Goal: Information Seeking & Learning: Learn about a topic

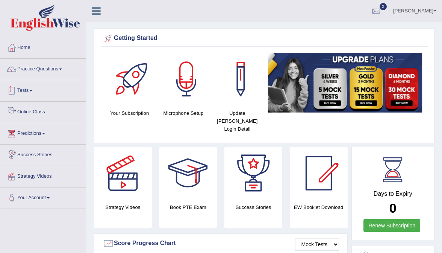
click at [28, 90] on link "Tests" at bounding box center [43, 89] width 86 height 19
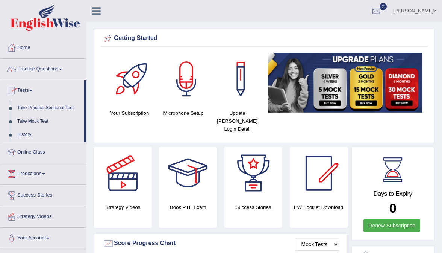
click at [26, 132] on link "History" at bounding box center [49, 135] width 70 height 14
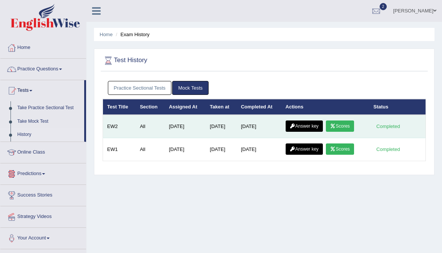
click at [313, 125] on link "Answer key" at bounding box center [304, 125] width 37 height 11
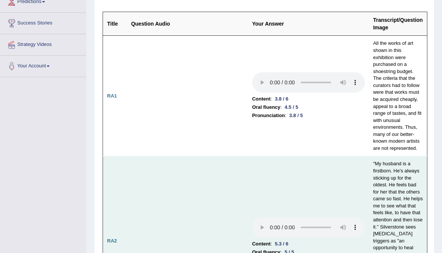
scroll to position [132, 0]
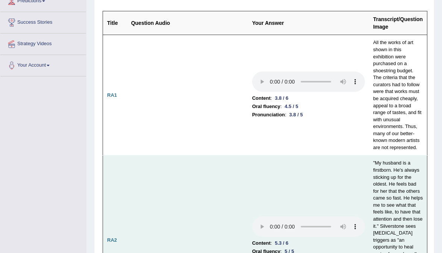
click at [369, 155] on td ""My husband is a firstborn. He's always sticking up for the oldest. He feels ba…" at bounding box center [398, 239] width 58 height 169
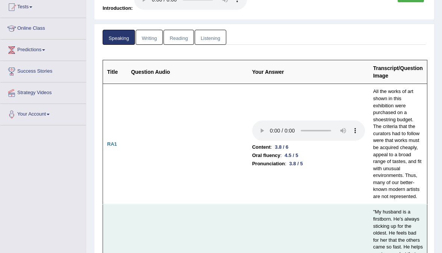
scroll to position [82, 0]
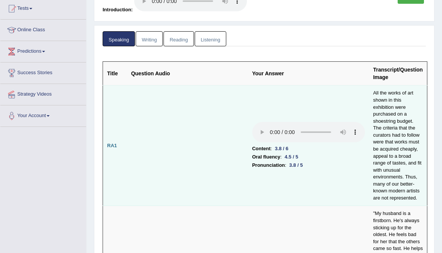
click at [252, 122] on audio at bounding box center [308, 132] width 113 height 20
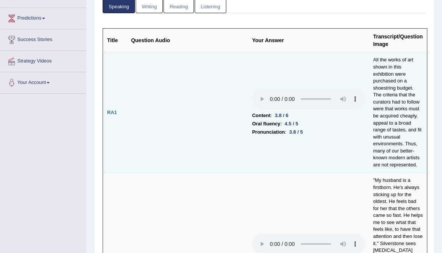
scroll to position [116, 0]
click at [252, 88] on audio at bounding box center [308, 98] width 113 height 20
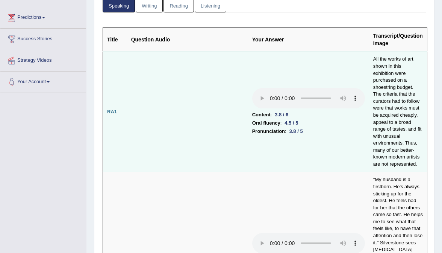
click at [252, 88] on audio at bounding box center [308, 98] width 113 height 20
drag, startPoint x: 388, startPoint y: 84, endPoint x: 370, endPoint y: 84, distance: 18.4
click at [370, 84] on td "All the works of art shown in this exhibition were purchased on a shoestring bu…" at bounding box center [398, 111] width 58 height 120
drag, startPoint x: 412, startPoint y: 84, endPoint x: 371, endPoint y: 91, distance: 41.2
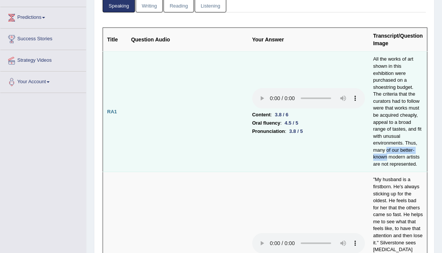
click at [371, 91] on td "All the works of art shown in this exhibition were purchased on a shoestring bu…" at bounding box center [398, 111] width 58 height 120
click at [405, 95] on td "All the works of art shown in this exhibition were purchased on a shoestring bu…" at bounding box center [398, 111] width 58 height 120
drag, startPoint x: 387, startPoint y: 84, endPoint x: 379, endPoint y: 85, distance: 7.9
click at [379, 85] on td "All the works of art shown in this exhibition were purchased on a shoestring bu…" at bounding box center [398, 111] width 58 height 120
click at [395, 91] on td "All the works of art shown in this exhibition were purchased on a shoestring bu…" at bounding box center [398, 111] width 58 height 120
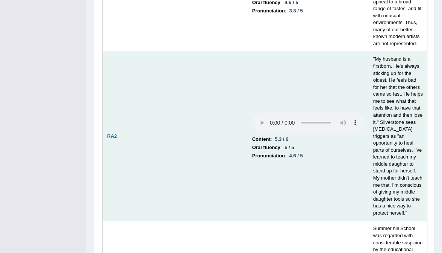
scroll to position [238, 0]
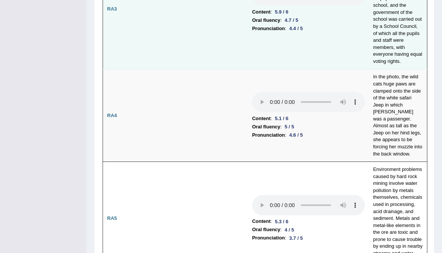
scroll to position [518, 0]
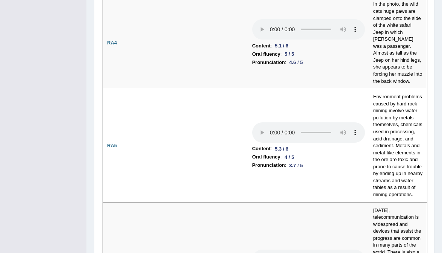
scroll to position [579, 0]
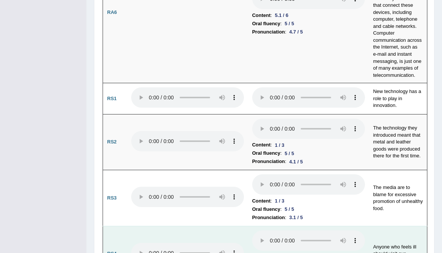
scroll to position [842, 0]
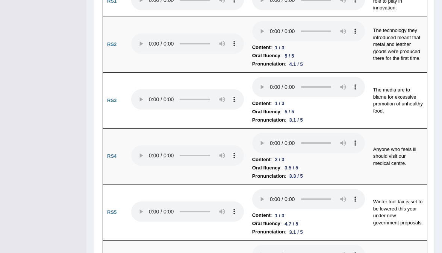
scroll to position [975, 0]
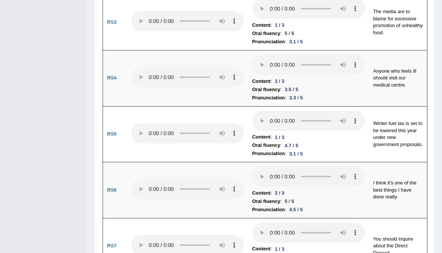
scroll to position [1024, 0]
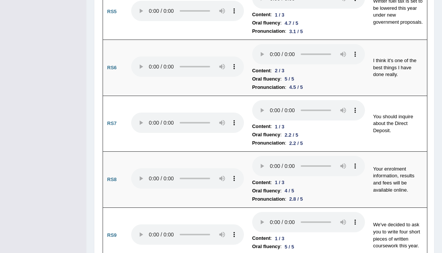
scroll to position [1141, 0]
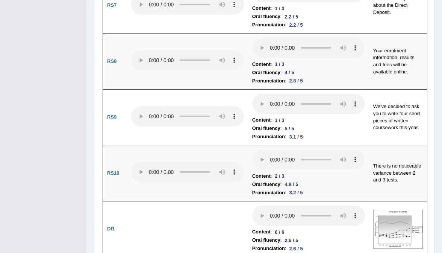
scroll to position [1257, 0]
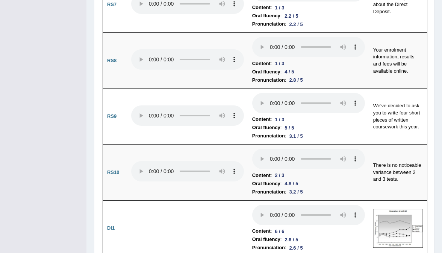
drag, startPoint x: 262, startPoint y: 71, endPoint x: 284, endPoint y: 76, distance: 22.4
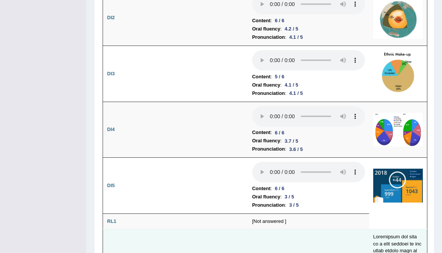
scroll to position [1524, 0]
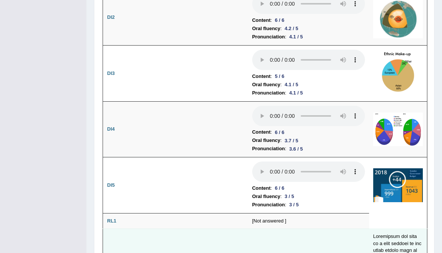
drag, startPoint x: 257, startPoint y: 56, endPoint x: 273, endPoint y: 56, distance: 15.1
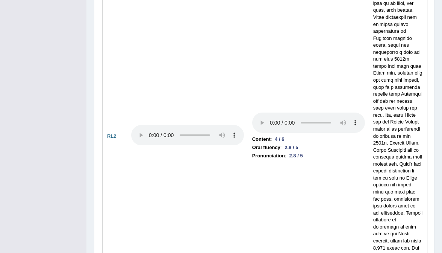
scroll to position [1878, 0]
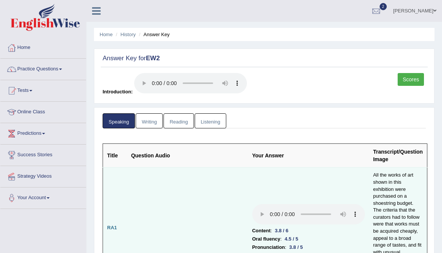
scroll to position [0, 0]
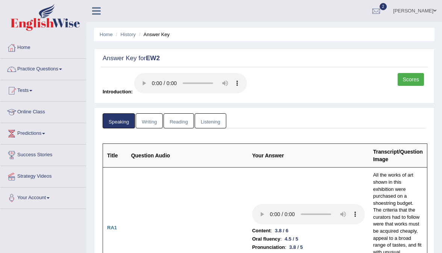
click at [153, 114] on link "Writing" at bounding box center [149, 120] width 27 height 15
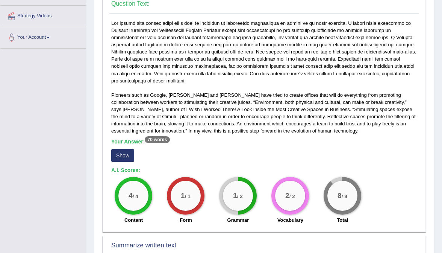
scroll to position [161, 0]
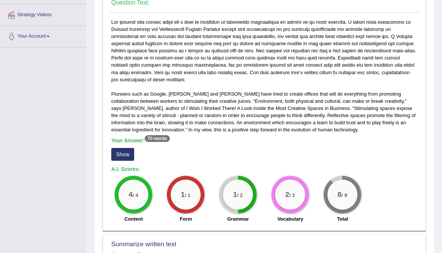
click at [126, 148] on button "Show" at bounding box center [122, 154] width 23 height 13
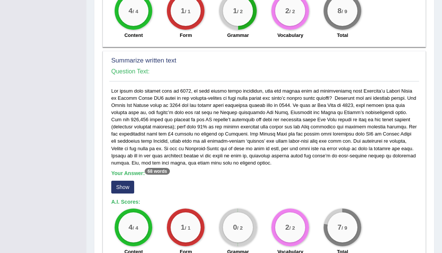
scroll to position [351, 0]
click at [129, 177] on div "Your Answer: 68 words Show A.I. Scores: 4 / 4 Content 1 / 1 Form 0 / 2 Grammar …" at bounding box center [264, 174] width 310 height 172
click at [129, 181] on button "Show" at bounding box center [122, 187] width 23 height 13
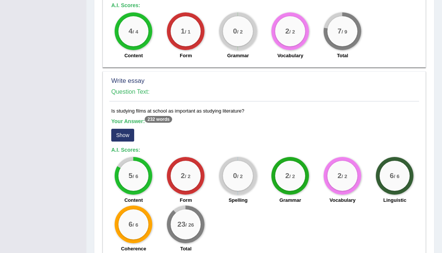
scroll to position [555, 0]
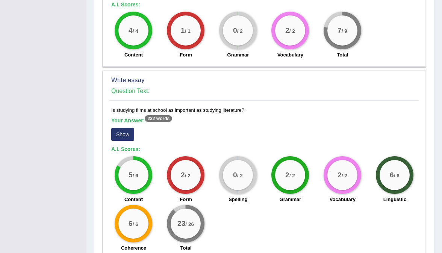
click at [127, 128] on button "Show" at bounding box center [122, 134] width 23 height 13
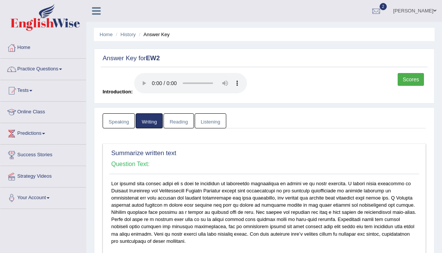
scroll to position [0, 0]
click at [212, 113] on link "Listening" at bounding box center [211, 120] width 32 height 15
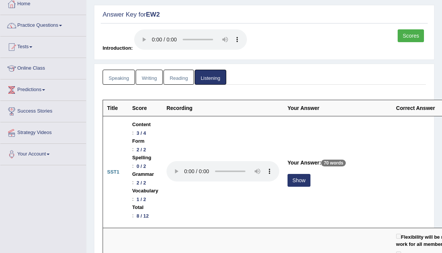
scroll to position [45, 0]
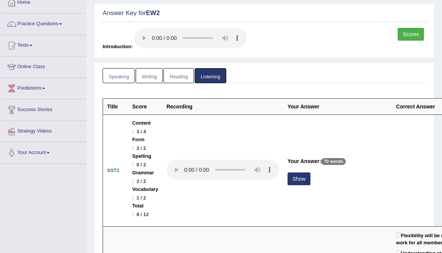
click at [407, 33] on link "Scores" at bounding box center [411, 34] width 26 height 13
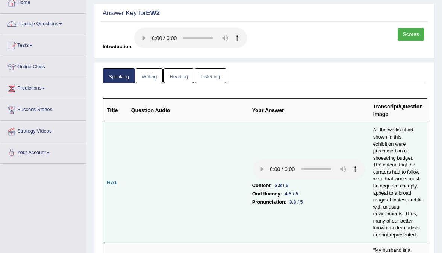
scroll to position [45, 0]
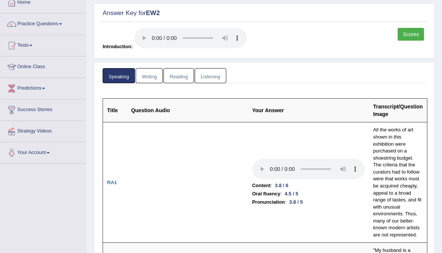
click at [222, 68] on link "Listening" at bounding box center [211, 75] width 32 height 15
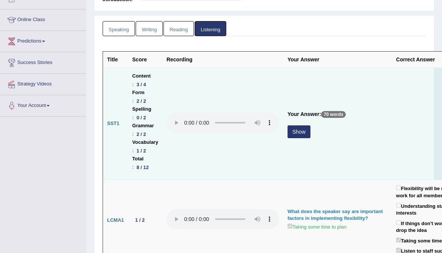
scroll to position [95, 0]
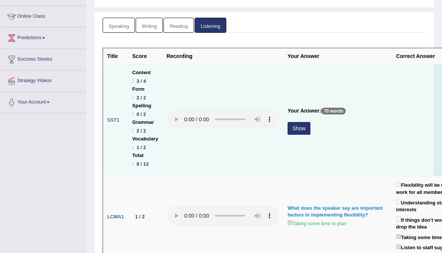
click at [309, 122] on button "Show" at bounding box center [299, 128] width 23 height 13
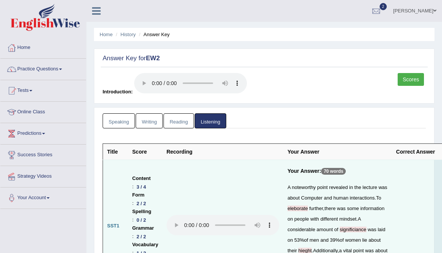
scroll to position [0, 0]
click at [181, 113] on link "Reading" at bounding box center [179, 120] width 30 height 15
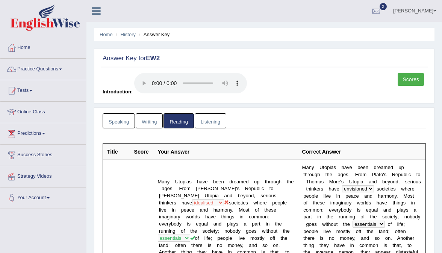
click at [413, 86] on div "Scores" at bounding box center [412, 80] width 28 height 15
click at [414, 77] on link "Scores" at bounding box center [411, 79] width 26 height 13
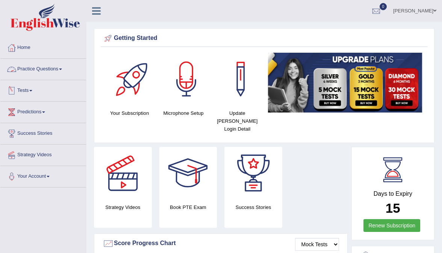
click at [45, 76] on link "Practice Questions" at bounding box center [43, 68] width 86 height 19
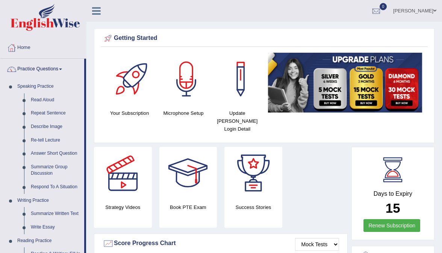
click at [45, 77] on link "Practice Questions" at bounding box center [42, 68] width 84 height 19
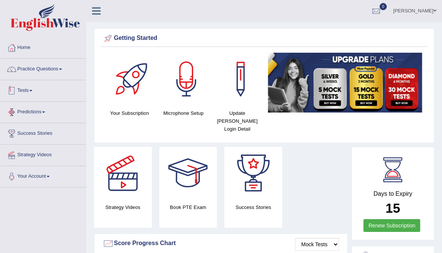
click at [26, 90] on link "Tests" at bounding box center [43, 89] width 86 height 19
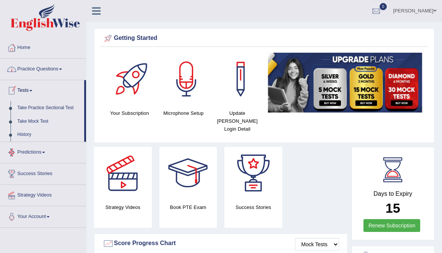
click at [35, 66] on link "Practice Questions" at bounding box center [43, 68] width 86 height 19
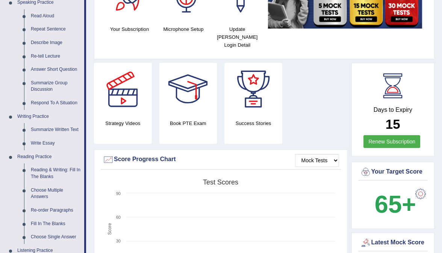
scroll to position [83, 0]
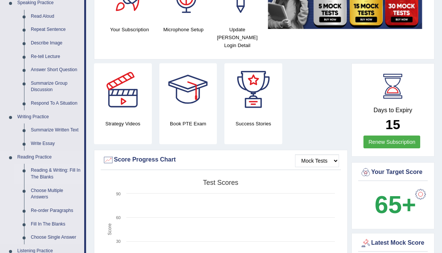
click at [43, 168] on link "Reading & Writing: Fill In The Blanks" at bounding box center [55, 174] width 57 height 20
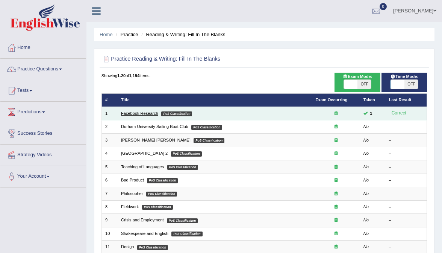
click at [141, 114] on link "Facebook Research" at bounding box center [139, 113] width 37 height 5
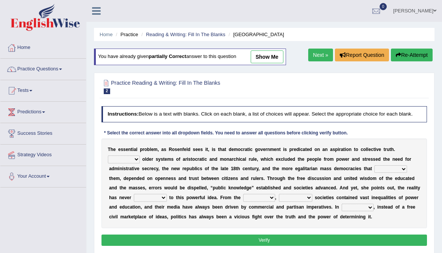
click at [265, 57] on link "show me" at bounding box center [267, 56] width 33 height 13
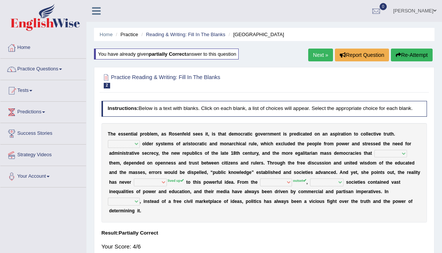
select select "Unlike"
select select "succeeded"
select select "brought up"
select select "ranged"
select select "democratic"
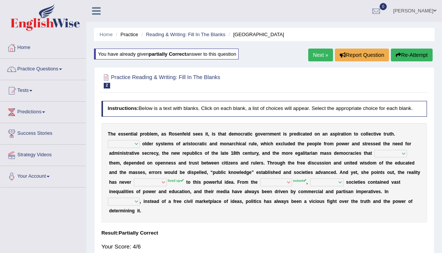
select select "practice"
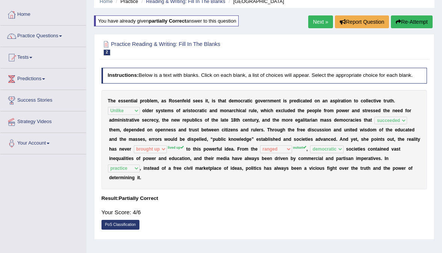
scroll to position [35, 0]
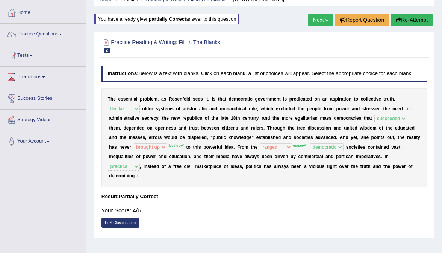
click at [416, 21] on button "Re-Attempt" at bounding box center [412, 20] width 42 height 13
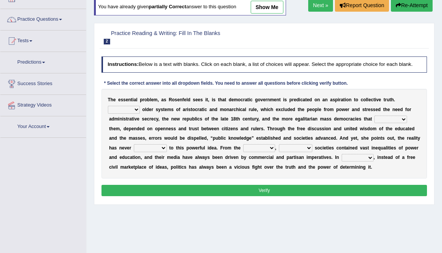
scroll to position [50, 0]
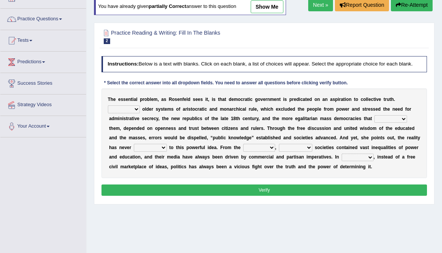
click at [223, 37] on h2 "Practice Reading & Writing: Fill In The Blanks 2 [GEOGRAPHIC_DATA]" at bounding box center [202, 36] width 202 height 16
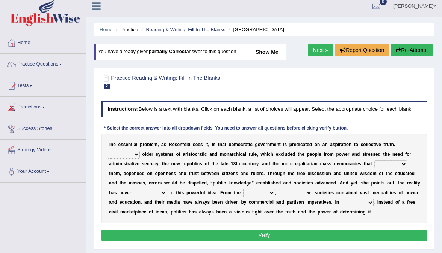
scroll to position [20, 0]
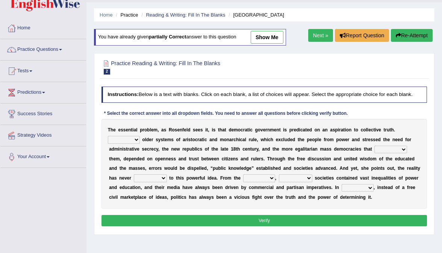
click at [267, 35] on link "show me" at bounding box center [267, 37] width 33 height 13
select select "Unlike"
select select "succeeded"
select select "brought up"
select select "ranged"
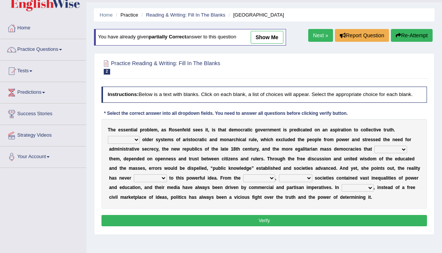
select select "democratic"
select select "practice"
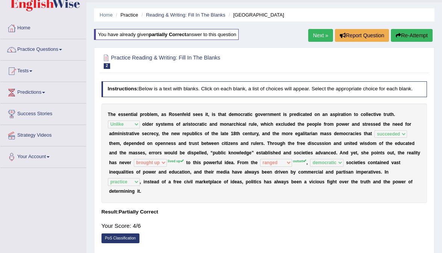
drag, startPoint x: 250, startPoint y: 164, endPoint x: 256, endPoint y: 164, distance: 5.3
click at [257, 164] on div "T h e e s s e n t i a l p r o b l e m , a s R o s e n f e l d s e e s i t , i s…" at bounding box center [264, 152] width 326 height 99
click at [320, 34] on link "Next »" at bounding box center [320, 35] width 25 height 13
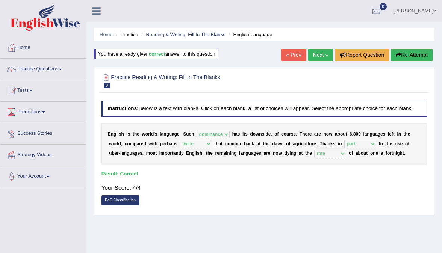
select select "dominance"
select select "twice"
select select "part"
select select "rate"
click at [318, 57] on link "Next »" at bounding box center [320, 54] width 25 height 13
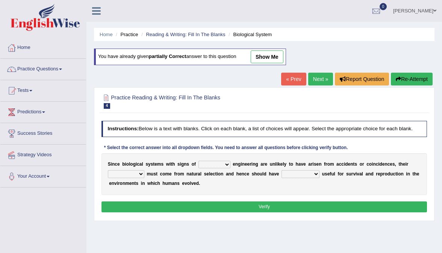
click at [260, 54] on link "show me" at bounding box center [267, 56] width 33 height 13
select select "complex"
select select "structures"
select select "functions"
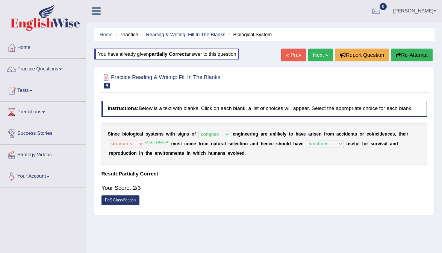
drag, startPoint x: 147, startPoint y: 137, endPoint x: 164, endPoint y: 138, distance: 16.6
click at [164, 138] on div "S i n c e b i o l o g i c a l s y s t e m s w i t h s i g n s o f system nation…" at bounding box center [264, 144] width 326 height 42
drag, startPoint x: 145, startPoint y: 138, endPoint x: 157, endPoint y: 139, distance: 11.3
click at [157, 139] on div "S i n c e b i o l o g i c a l s y s t e m s w i t h s i g n s o f system nation…" at bounding box center [264, 144] width 326 height 42
click at [320, 53] on link "Next »" at bounding box center [320, 54] width 25 height 13
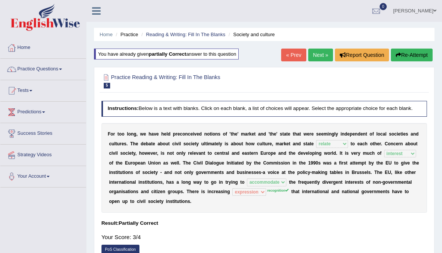
select select "relate"
select select "interest"
select select "accommodate"
select select "expression"
click at [36, 63] on link "Practice Questions" at bounding box center [43, 68] width 86 height 19
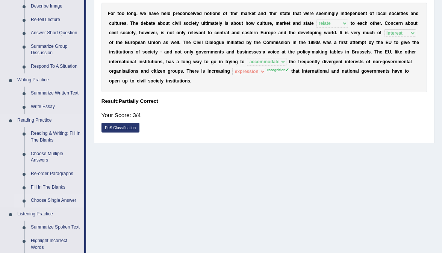
scroll to position [124, 0]
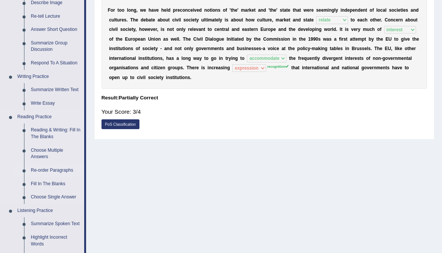
click at [48, 167] on link "Re-order Paragraphs" at bounding box center [55, 171] width 57 height 14
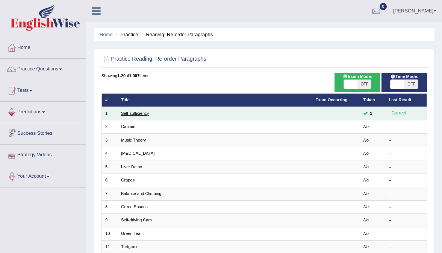
click at [139, 113] on link "Self-sufficiency" at bounding box center [135, 113] width 28 height 5
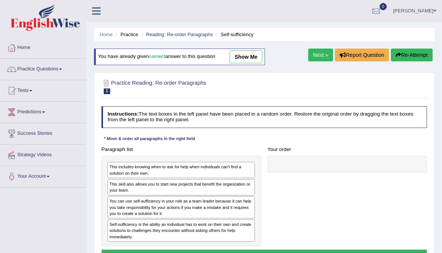
click at [249, 51] on link "show me" at bounding box center [246, 56] width 33 height 13
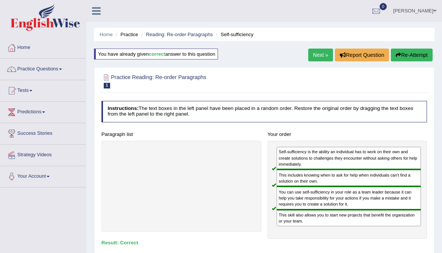
click at [314, 59] on link "Next »" at bounding box center [320, 54] width 25 height 13
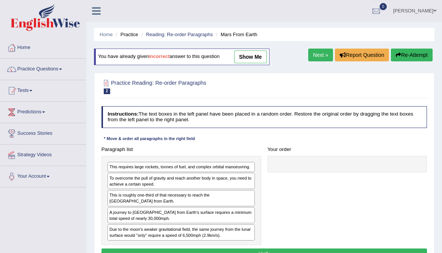
click at [260, 55] on link "show me" at bounding box center [250, 56] width 33 height 13
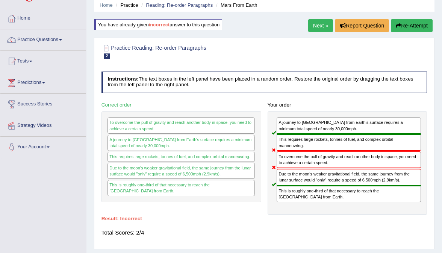
scroll to position [26, 0]
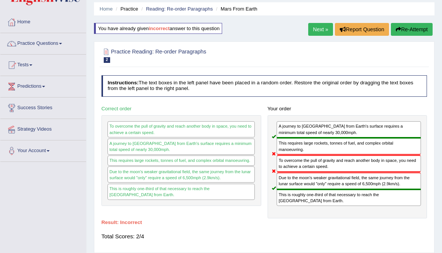
click at [316, 32] on link "Next »" at bounding box center [320, 29] width 25 height 13
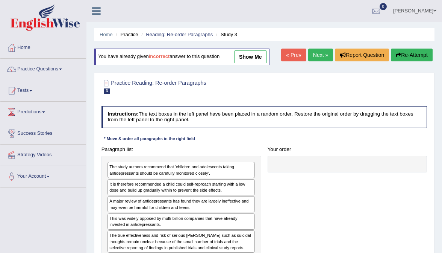
click at [254, 55] on link "show me" at bounding box center [250, 56] width 33 height 13
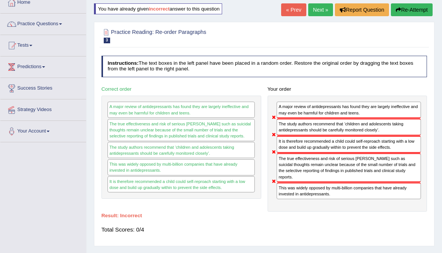
scroll to position [36, 0]
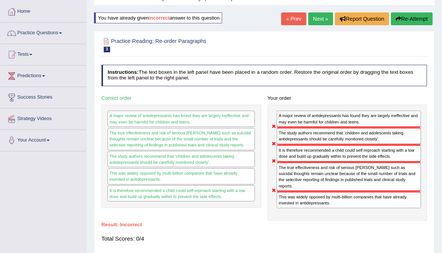
click at [409, 20] on button "Re-Attempt" at bounding box center [412, 18] width 42 height 13
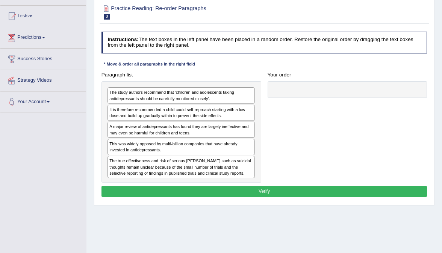
scroll to position [75, 0]
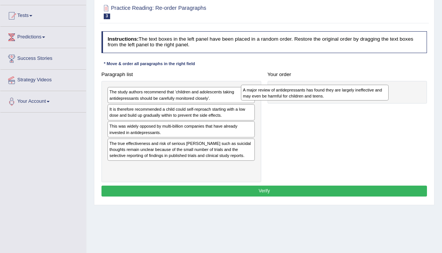
drag, startPoint x: 131, startPoint y: 125, endPoint x: 288, endPoint y: 83, distance: 162.6
click at [288, 83] on div "Paragraph list The study authors recommend that ‘children and adolescents takin…" at bounding box center [264, 125] width 332 height 113
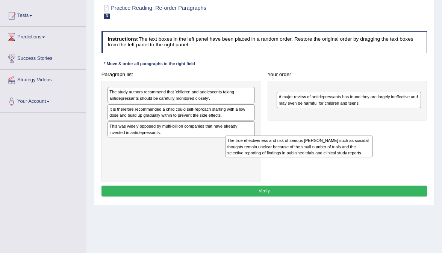
drag, startPoint x: 147, startPoint y: 145, endPoint x: 286, endPoint y: 142, distance: 138.7
click at [286, 142] on div "The true effectiveness and risk of serious [PERSON_NAME] such as suicidal thoug…" at bounding box center [299, 146] width 148 height 22
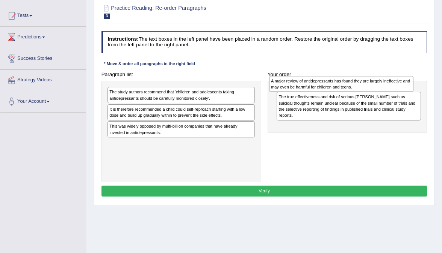
drag, startPoint x: 296, startPoint y: 115, endPoint x: 289, endPoint y: 75, distance: 40.1
click at [289, 76] on div "A major review of antidepressants has found they are largely ineffective and ma…" at bounding box center [341, 84] width 144 height 16
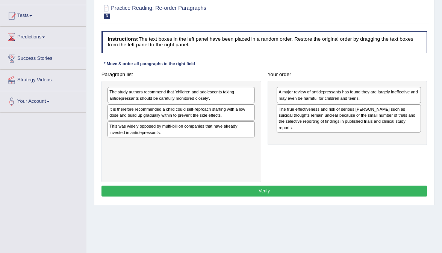
click at [147, 93] on div "The study authors recommend that ‘children and adolescents taking antidepressan…" at bounding box center [180, 95] width 147 height 16
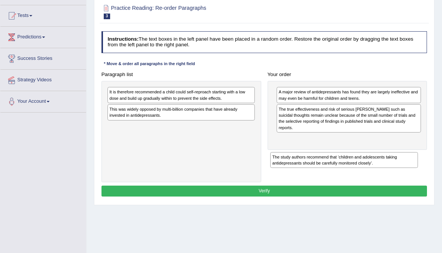
drag, startPoint x: 145, startPoint y: 90, endPoint x: 337, endPoint y: 167, distance: 206.5
click at [337, 167] on div "The study authors recommend that ‘children and adolescents taking antidepressan…" at bounding box center [344, 160] width 148 height 16
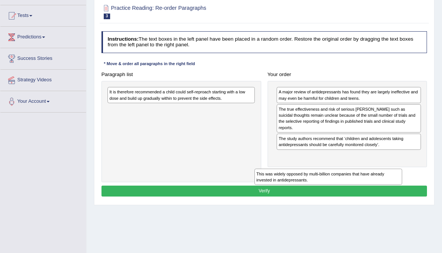
drag, startPoint x: 168, startPoint y: 115, endPoint x: 342, endPoint y: 191, distance: 189.3
click at [342, 191] on div "Instructions: The text boxes in the left panel have been placed in a random ord…" at bounding box center [264, 114] width 329 height 173
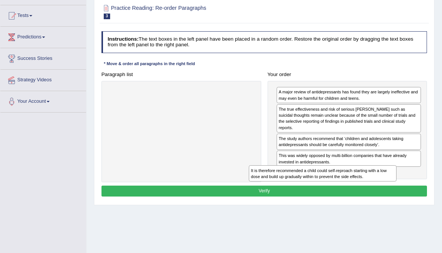
drag, startPoint x: 162, startPoint y: 90, endPoint x: 328, endPoint y: 182, distance: 190.1
click at [328, 182] on div "Instructions: The text boxes in the left panel have been placed in a random ord…" at bounding box center [264, 114] width 329 height 173
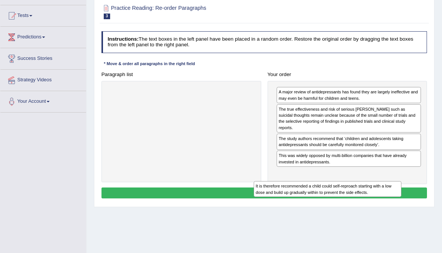
drag, startPoint x: 156, startPoint y: 93, endPoint x: 327, endPoint y: 203, distance: 203.8
click at [327, 203] on div "Practice Reading: Re-order Paragraphs 3 Study 3 Instructions: The text boxes in…" at bounding box center [264, 102] width 341 height 209
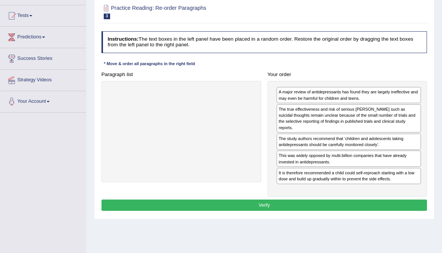
click at [305, 199] on button "Verify" at bounding box center [264, 204] width 326 height 11
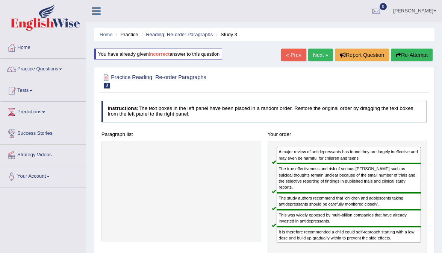
scroll to position [0, 0]
click at [321, 51] on link "Next »" at bounding box center [320, 54] width 25 height 13
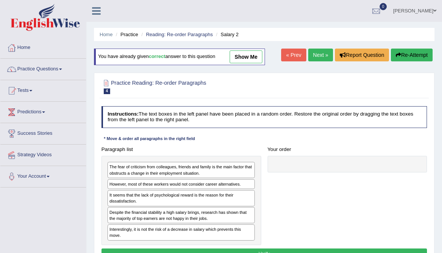
click at [259, 62] on link "show me" at bounding box center [246, 56] width 33 height 13
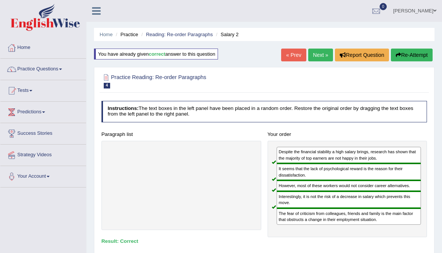
click at [317, 53] on link "Next »" at bounding box center [320, 54] width 25 height 13
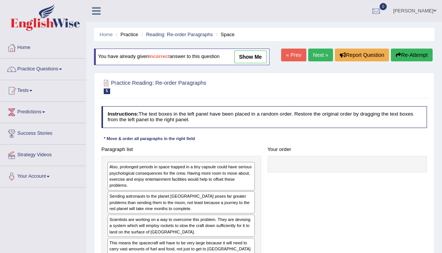
click at [254, 62] on link "show me" at bounding box center [250, 56] width 33 height 13
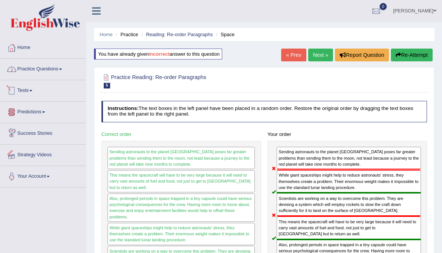
click at [35, 62] on link "Practice Questions" at bounding box center [43, 68] width 86 height 19
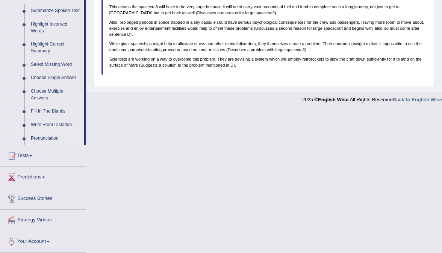
scroll to position [342, 0]
click at [48, 124] on link "Write From Dictation" at bounding box center [55, 125] width 57 height 14
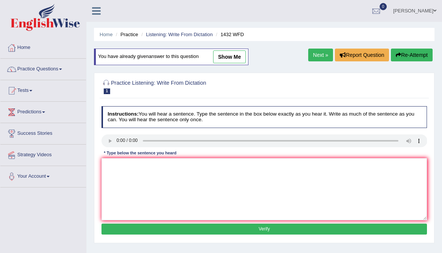
click at [239, 59] on link "show me" at bounding box center [229, 56] width 33 height 13
type textarea "More physical activity is beneficial to your health."
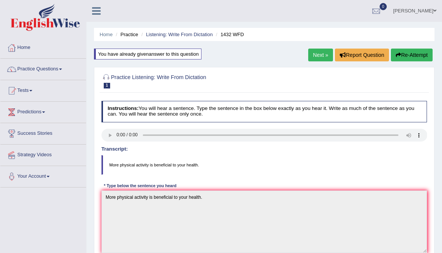
click at [312, 55] on link "Next »" at bounding box center [320, 54] width 25 height 13
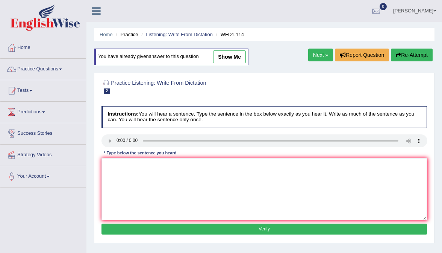
click at [236, 59] on link "show me" at bounding box center [229, 56] width 33 height 13
type textarea "The authors early works are less philosophical and more experimental."
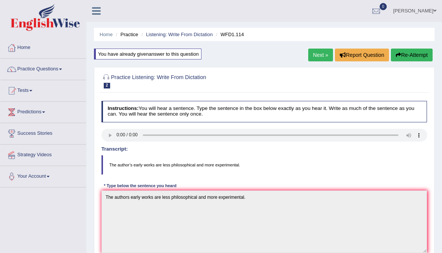
click at [317, 48] on div "Home Practice Listening: Write From Dictation WFD1.114 You have already given a…" at bounding box center [264, 219] width 356 height 439
click at [319, 55] on link "Next »" at bounding box center [320, 54] width 25 height 13
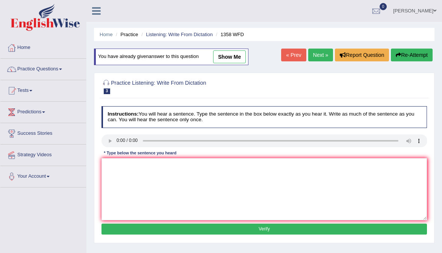
click at [234, 62] on link "show me" at bounding box center [229, 56] width 33 height 13
type textarea "Communiction skills have become very important in recent years."
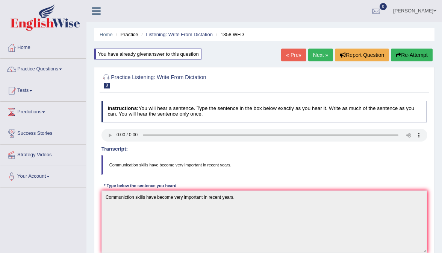
click at [316, 59] on link "Next »" at bounding box center [320, 54] width 25 height 13
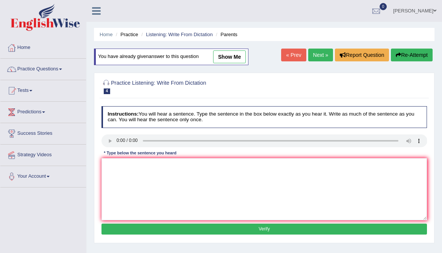
click at [230, 49] on div "You have already given answer to this question show me" at bounding box center [171, 56] width 154 height 17
click at [230, 56] on link "show me" at bounding box center [229, 56] width 33 height 13
type textarea "Parents today are involved in education of their children."
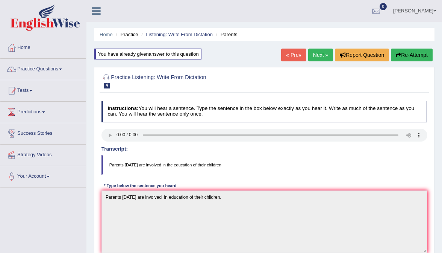
click at [320, 55] on link "Next »" at bounding box center [320, 54] width 25 height 13
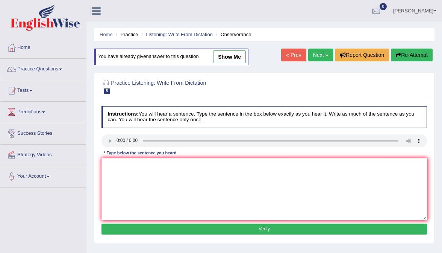
click at [227, 58] on link "show me" at bounding box center [229, 56] width 33 height 13
type textarea "Observers waited nervously invaded their breath for the concert."
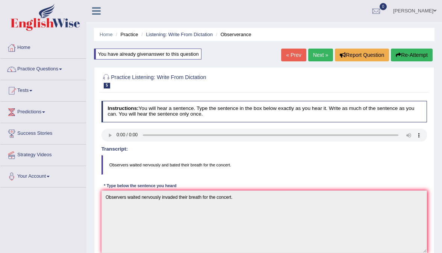
click at [322, 54] on link "Next »" at bounding box center [320, 54] width 25 height 13
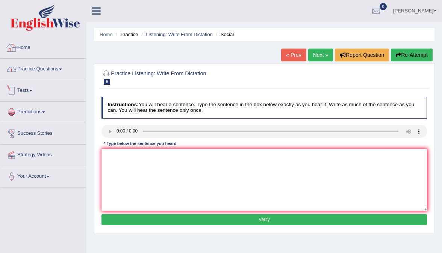
click at [47, 68] on link "Practice Questions" at bounding box center [43, 68] width 86 height 19
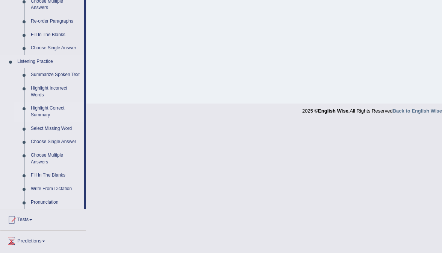
scroll to position [273, 0]
click at [64, 193] on link "Write From Dictation" at bounding box center [55, 189] width 57 height 14
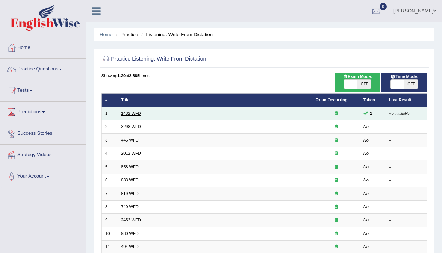
click at [138, 111] on link "1432 WFD" at bounding box center [131, 113] width 20 height 5
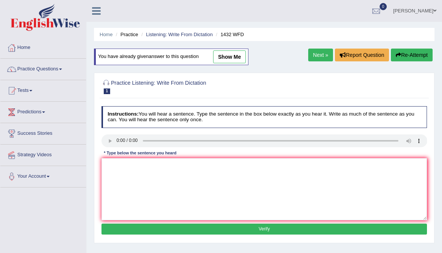
click at [233, 51] on link "show me" at bounding box center [229, 56] width 33 height 13
type textarea "More physical activity is beneficial to your health."
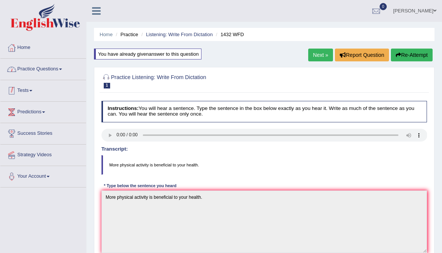
click at [51, 74] on link "Practice Questions" at bounding box center [43, 68] width 86 height 19
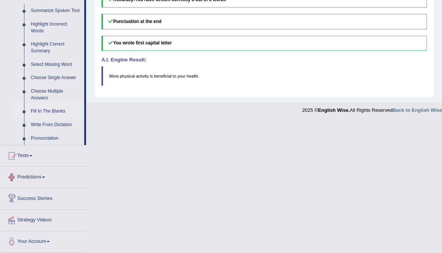
scroll to position [342, 0]
click at [39, 111] on link "Fill In The Blanks" at bounding box center [55, 111] width 57 height 14
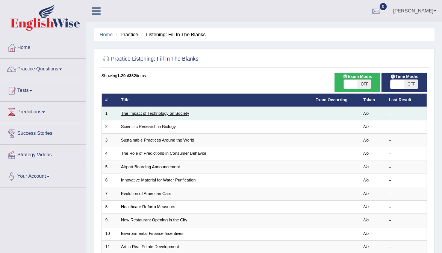
click at [149, 113] on link "The Impact of Technology on Society" at bounding box center [155, 113] width 68 height 5
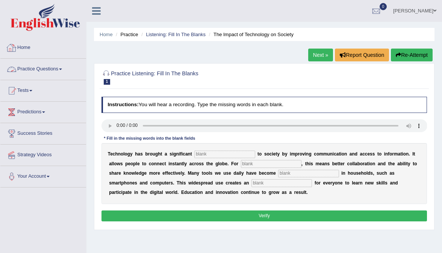
click at [23, 50] on link "Home" at bounding box center [43, 46] width 86 height 19
